Goal: Use online tool/utility: Use online tool/utility

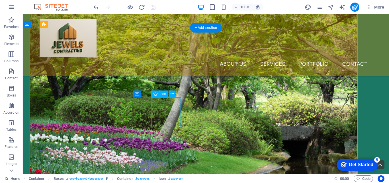
select select "xMidYMid"
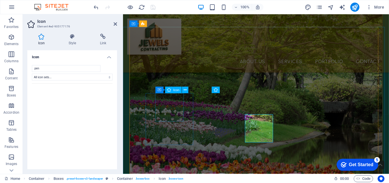
scroll to position [203, 0]
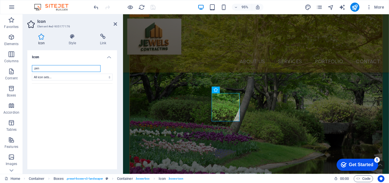
drag, startPoint x: 44, startPoint y: 68, endPoint x: 27, endPoint y: 71, distance: 17.6
click at [27, 71] on div "Icon Style Link Icon pen All icon sets... IcoFont Ionicons FontAwesome Brands F…" at bounding box center [72, 101] width 99 height 144
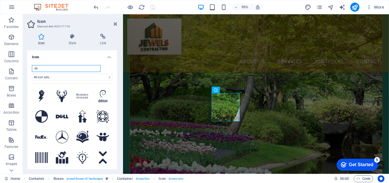
type input "d"
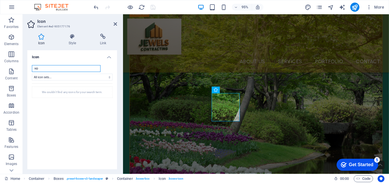
type input "w"
